Goal: Transaction & Acquisition: Subscribe to service/newsletter

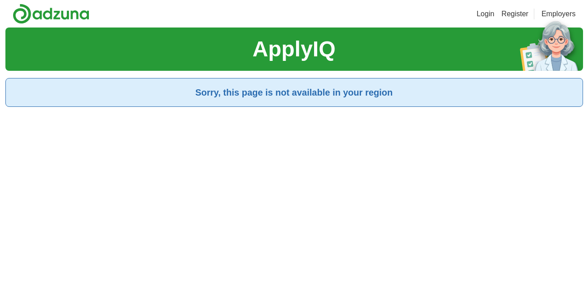
click at [516, 16] on link "Register" at bounding box center [515, 14] width 27 height 11
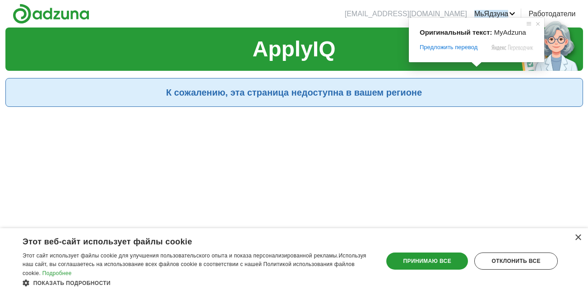
click at [73, 13] on img at bounding box center [51, 14] width 77 height 20
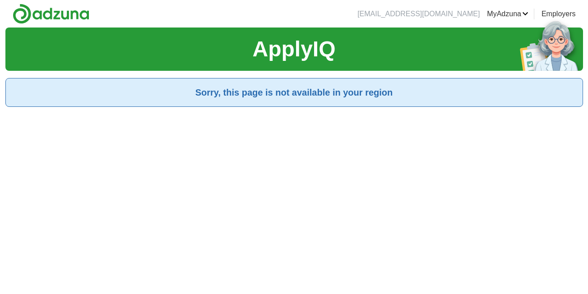
click at [0, 0] on link "Alerts" at bounding box center [0, 0] width 0 height 0
